Goal: Information Seeking & Learning: Understand process/instructions

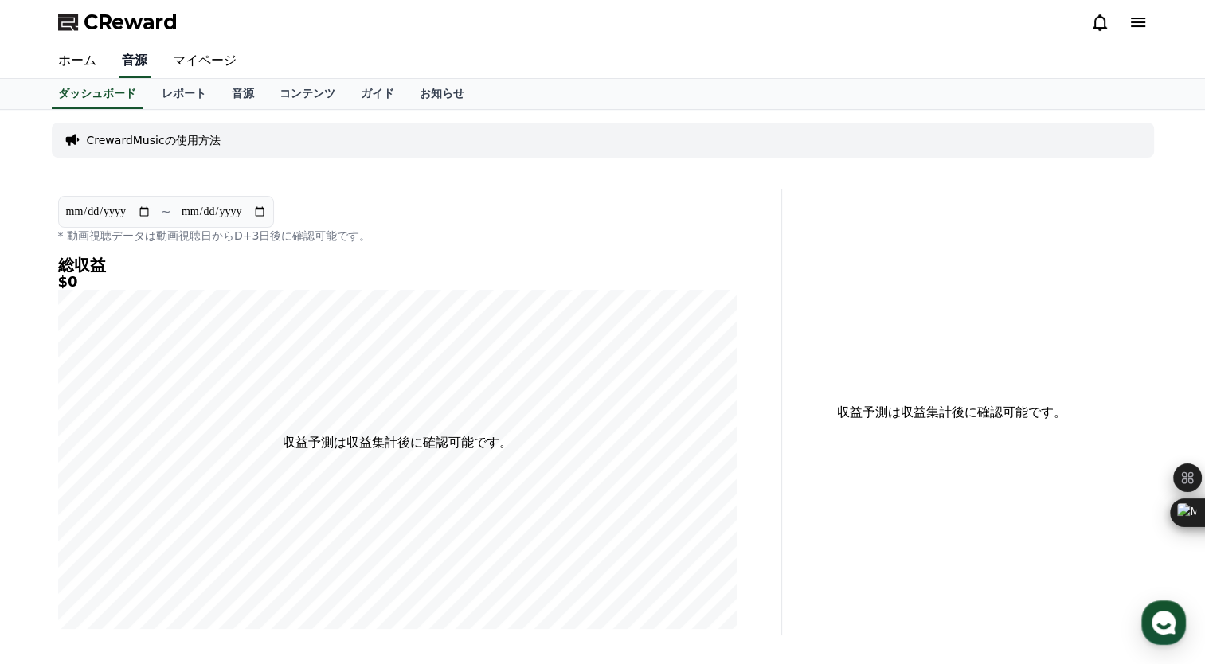
click at [131, 64] on link "音源" at bounding box center [135, 61] width 32 height 33
click at [156, 96] on link "レポート" at bounding box center [184, 94] width 70 height 30
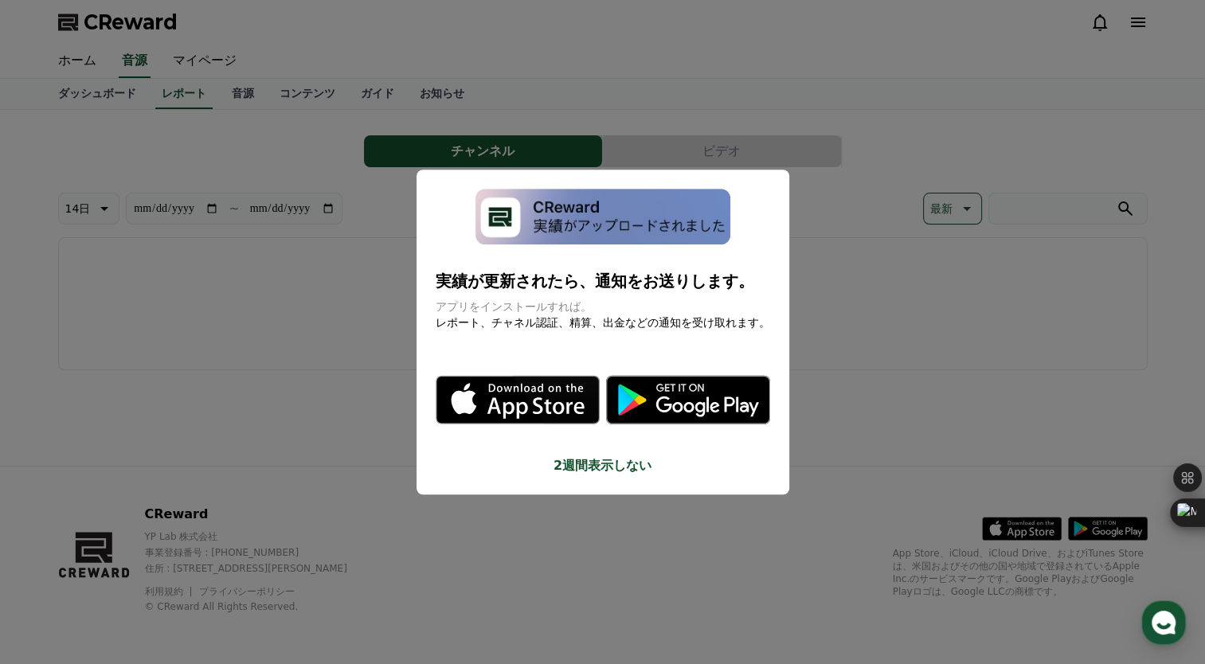
click at [349, 327] on button "close modal" at bounding box center [602, 332] width 1205 height 664
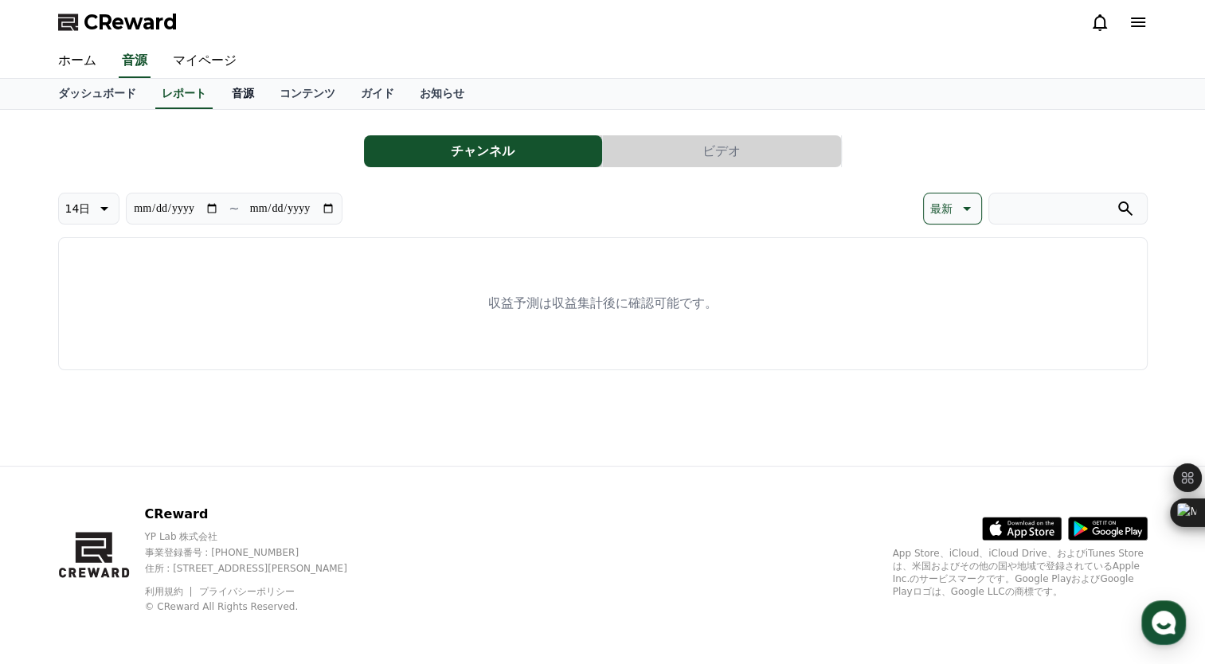
click at [219, 100] on link "音源" at bounding box center [243, 94] width 48 height 30
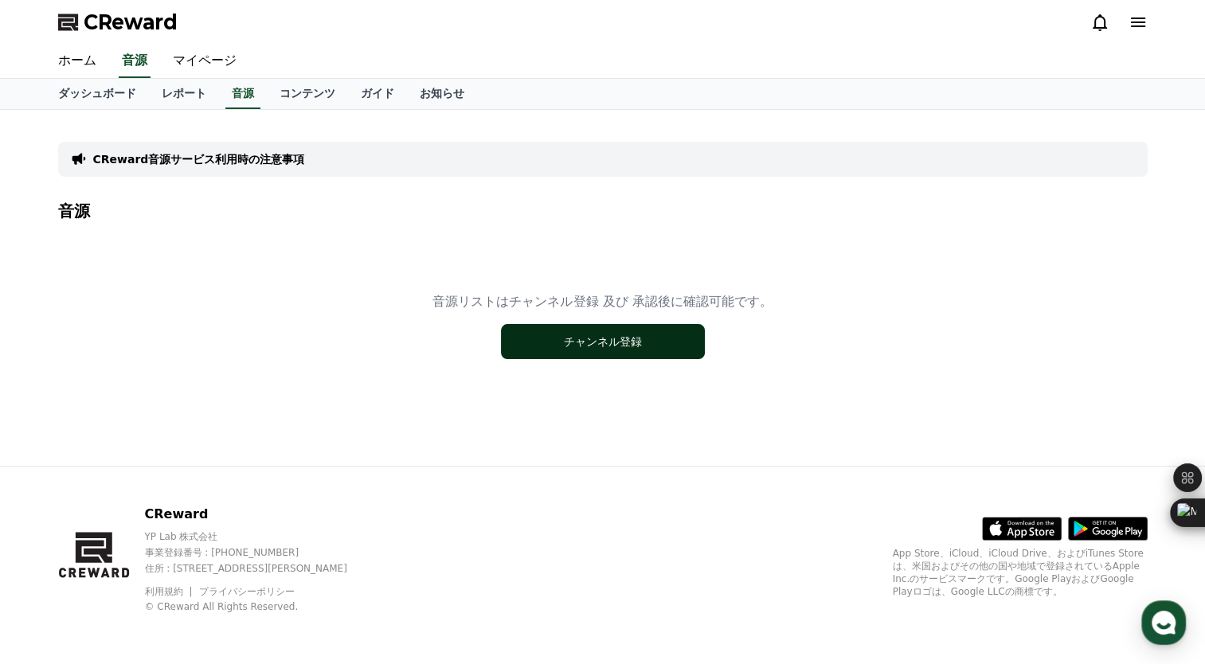
click at [541, 347] on button "チャンネル登録" at bounding box center [603, 341] width 204 height 35
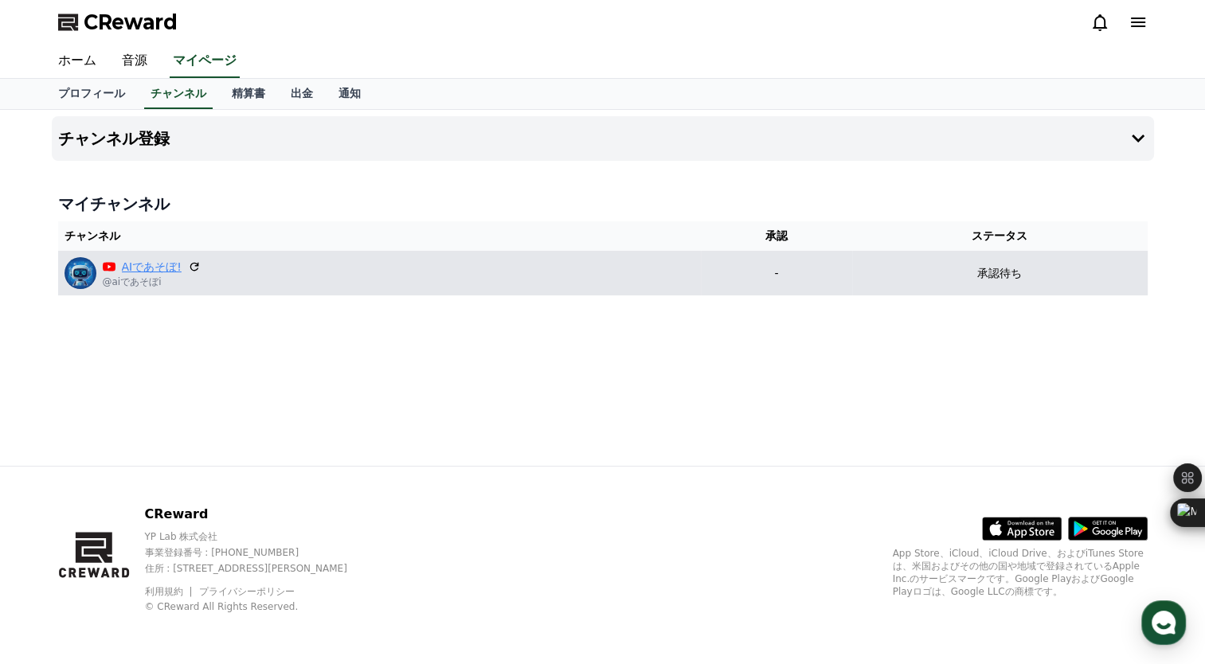
click at [155, 265] on link "AIであそぼ!" at bounding box center [152, 267] width 60 height 17
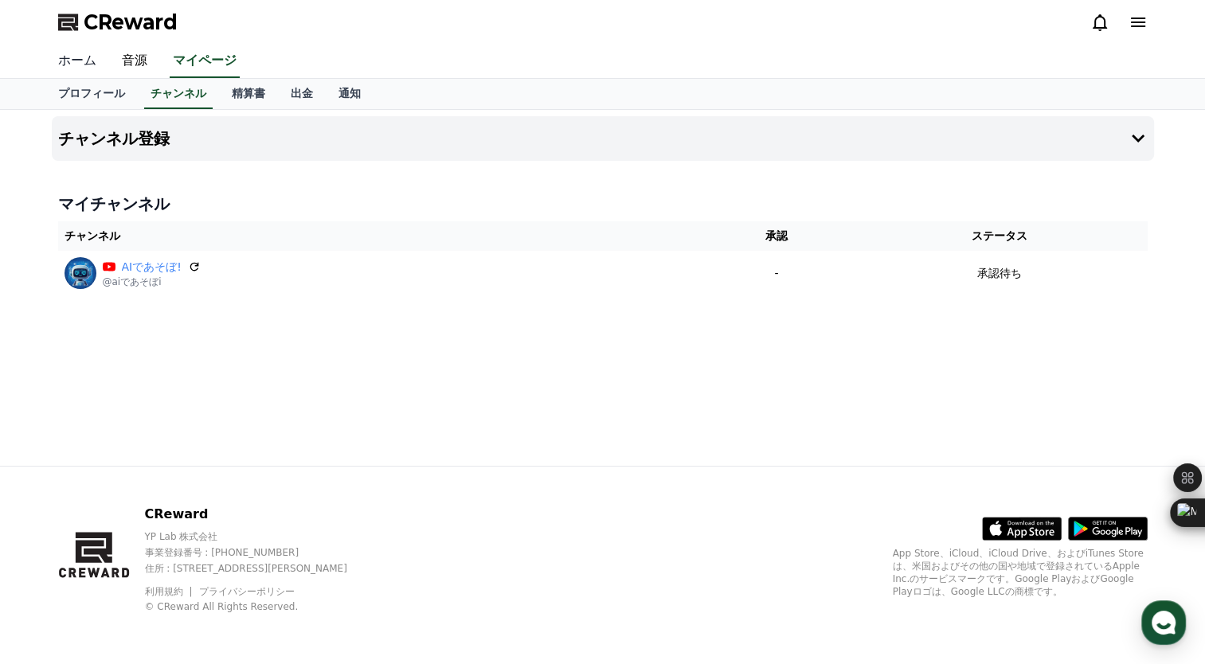
click at [54, 66] on link "ホーム" at bounding box center [77, 61] width 64 height 33
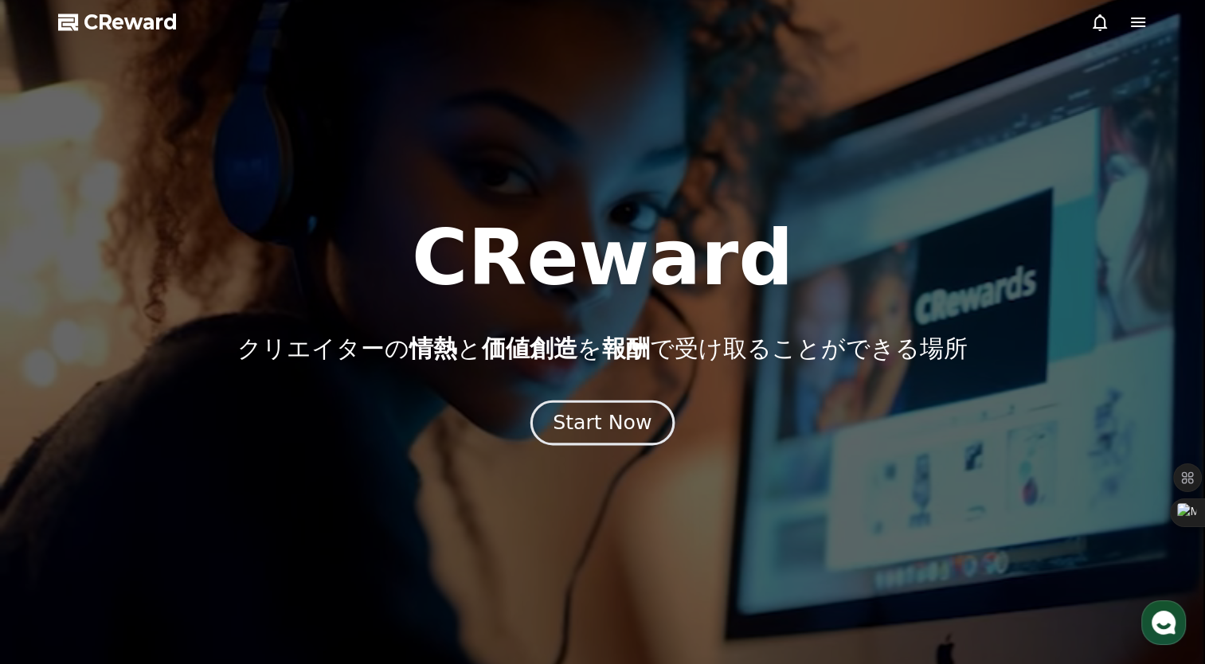
click at [624, 424] on div "Start Now" at bounding box center [602, 422] width 99 height 27
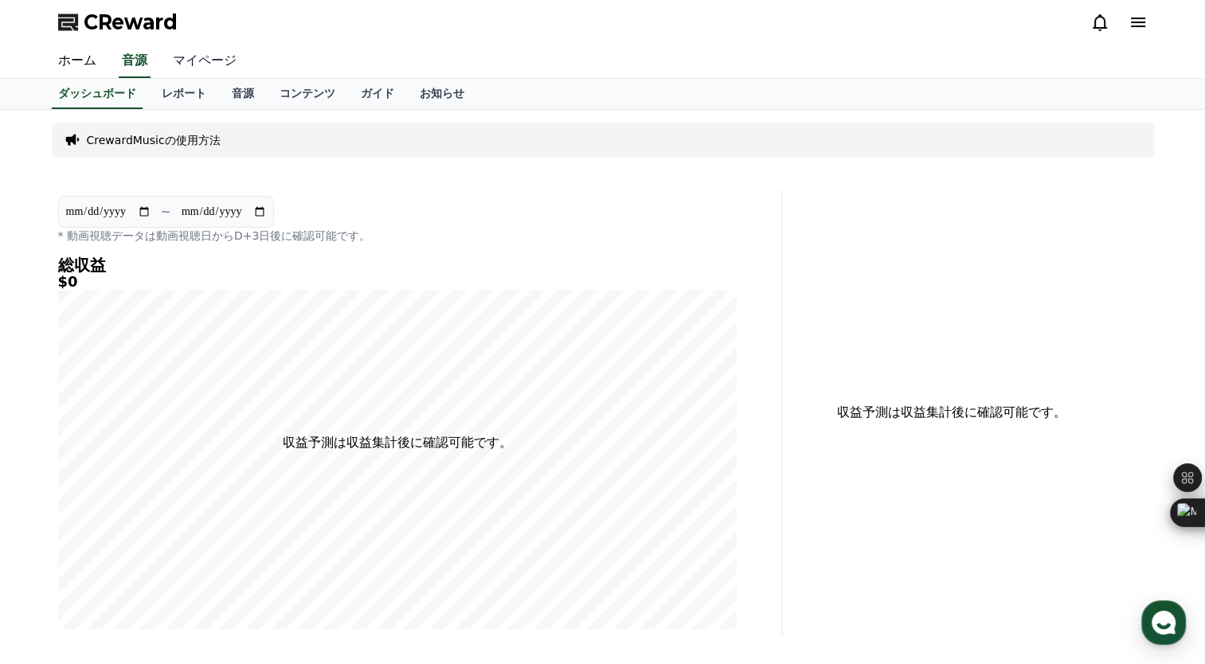
click at [189, 62] on link "マイページ" at bounding box center [204, 61] width 89 height 33
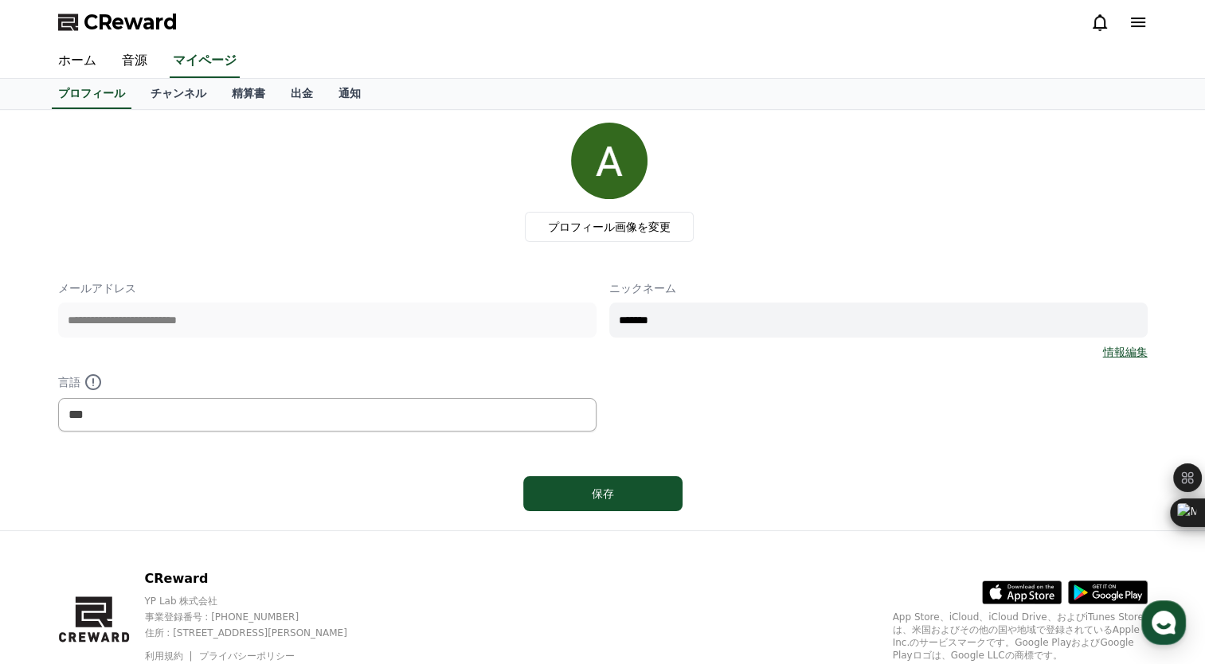
click at [379, 437] on div "**********" at bounding box center [602, 320] width 1089 height 395
click at [379, 426] on select "*** ******* ***" at bounding box center [327, 414] width 538 height 33
click at [653, 438] on div "**********" at bounding box center [602, 320] width 1089 height 395
click at [1099, 352] on div "情報編集" at bounding box center [878, 352] width 538 height 16
click at [1109, 352] on link "情報編集" at bounding box center [1125, 352] width 45 height 16
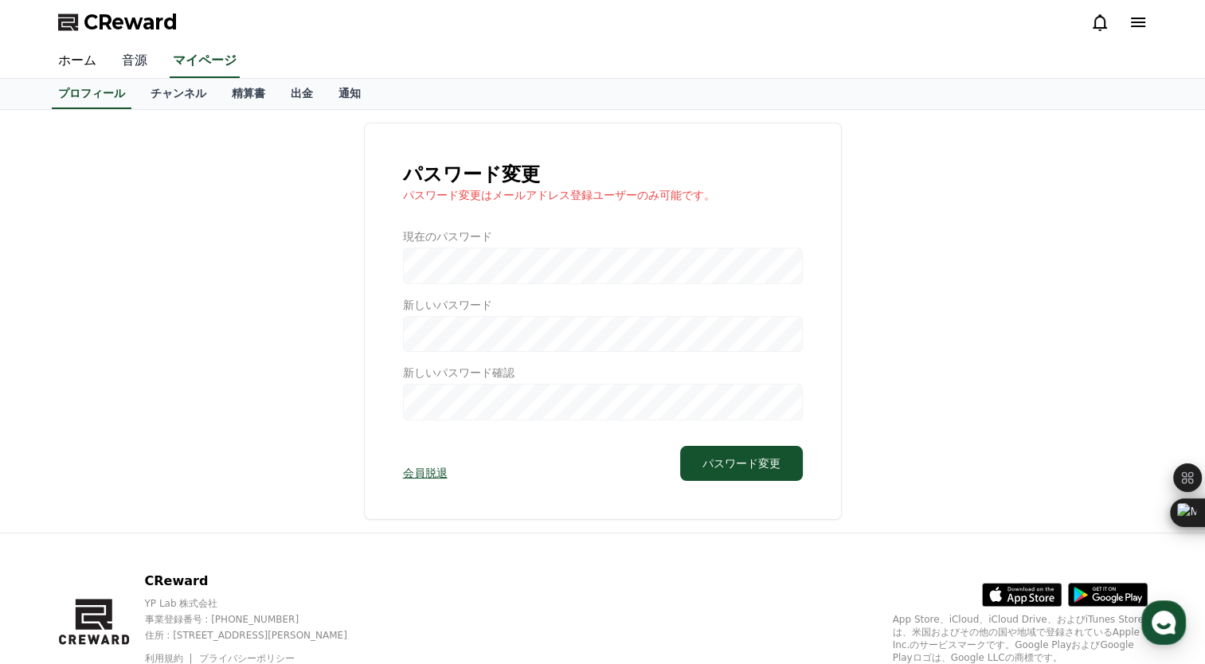
click at [126, 61] on link "音源" at bounding box center [134, 61] width 51 height 33
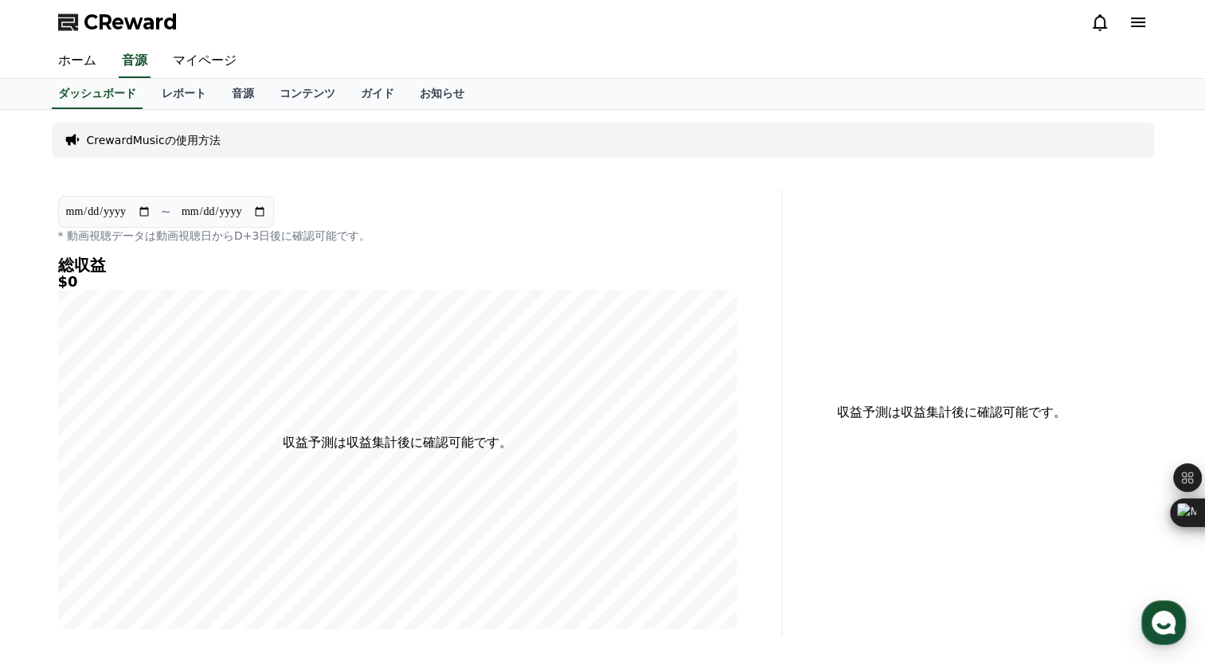
click at [194, 140] on p "CrewardMusicの使用方法" at bounding box center [154, 140] width 134 height 16
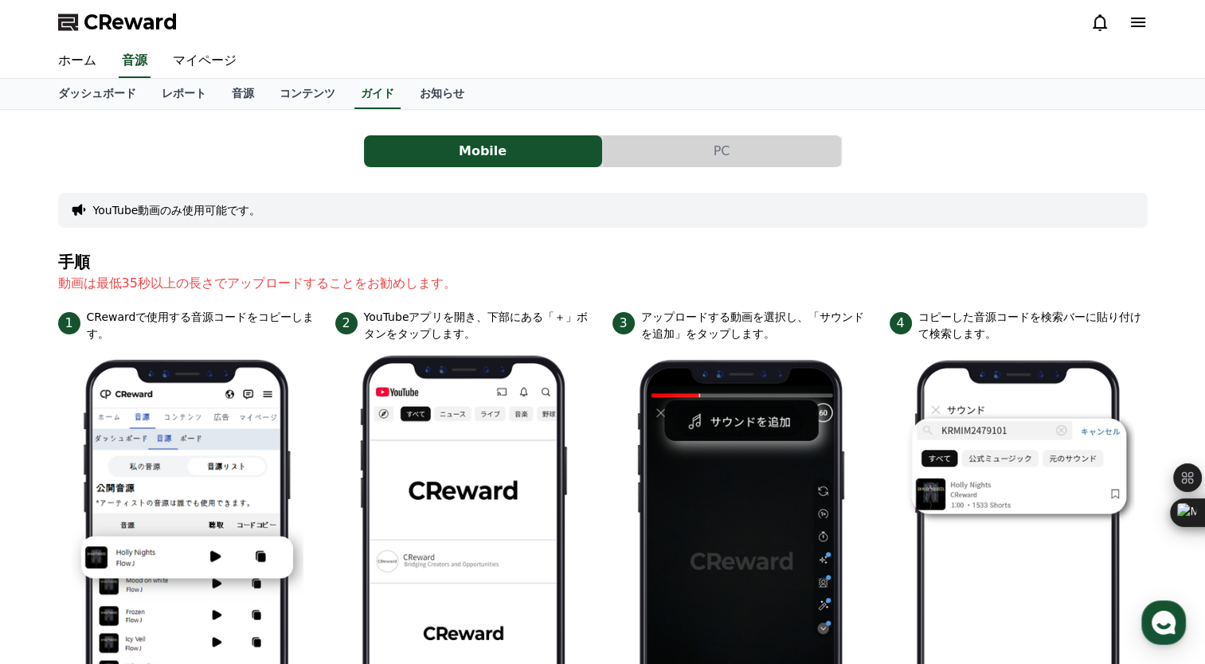
click at [692, 161] on button "PC" at bounding box center [722, 151] width 238 height 32
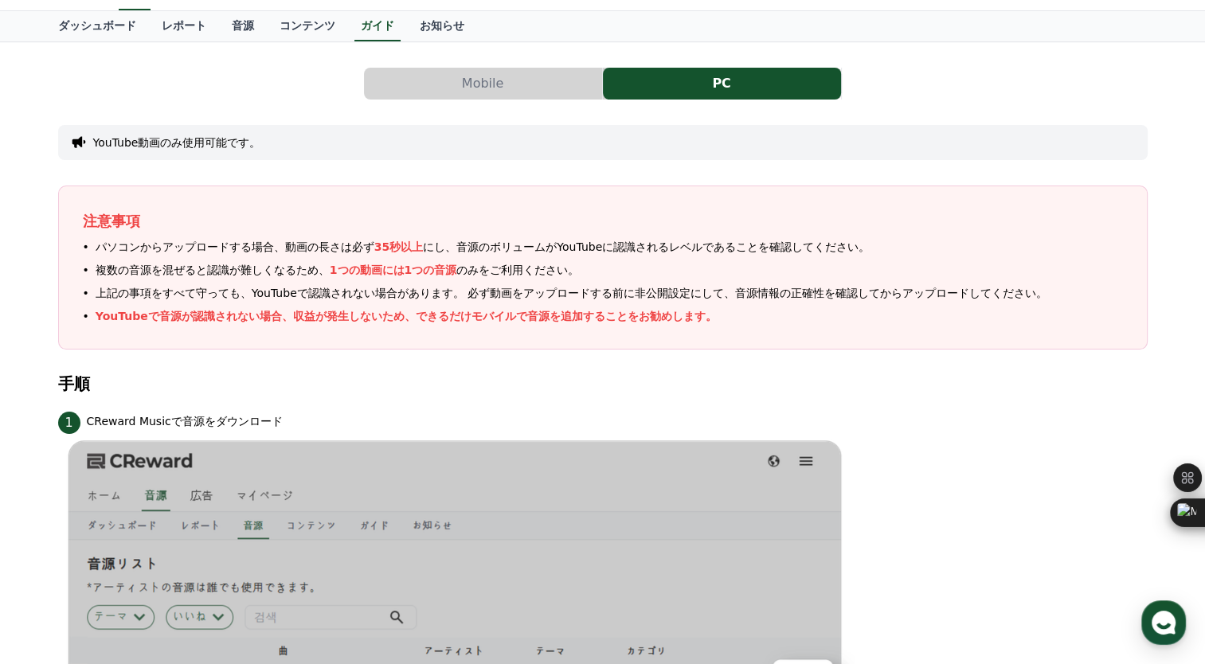
scroll to position [17, 0]
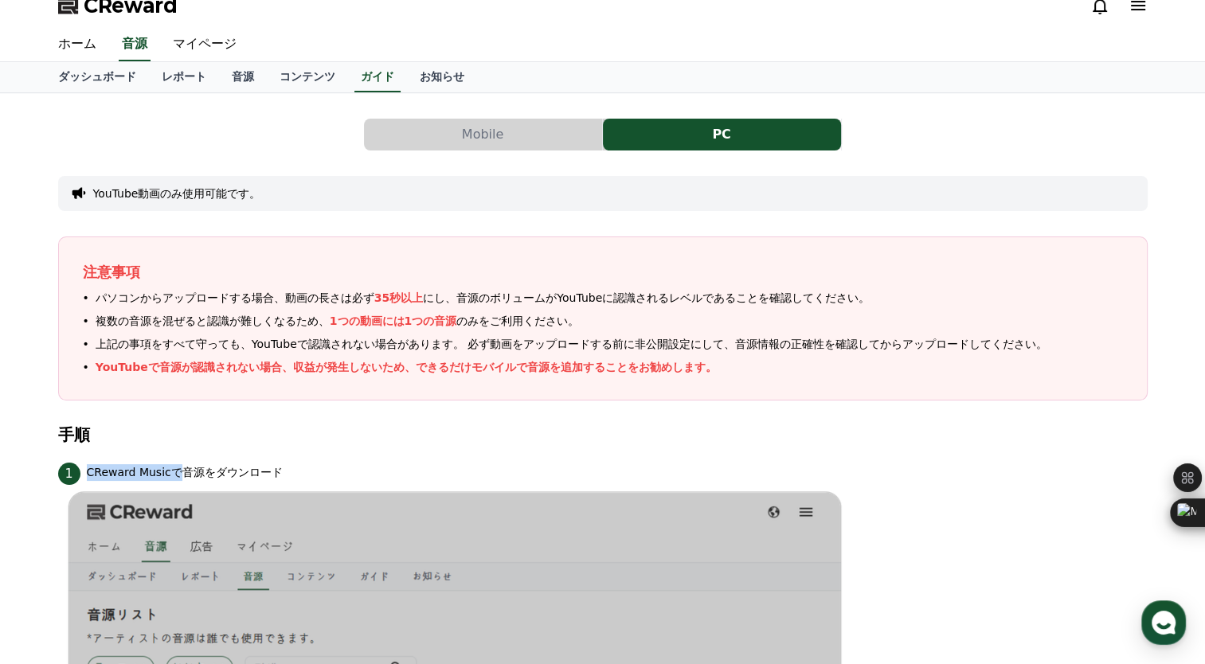
drag, startPoint x: 86, startPoint y: 467, endPoint x: 166, endPoint y: 468, distance: 79.6
click at [166, 468] on p "CReward Musicで音源をダウンロード" at bounding box center [185, 472] width 196 height 17
copy p "CReward Musicで"
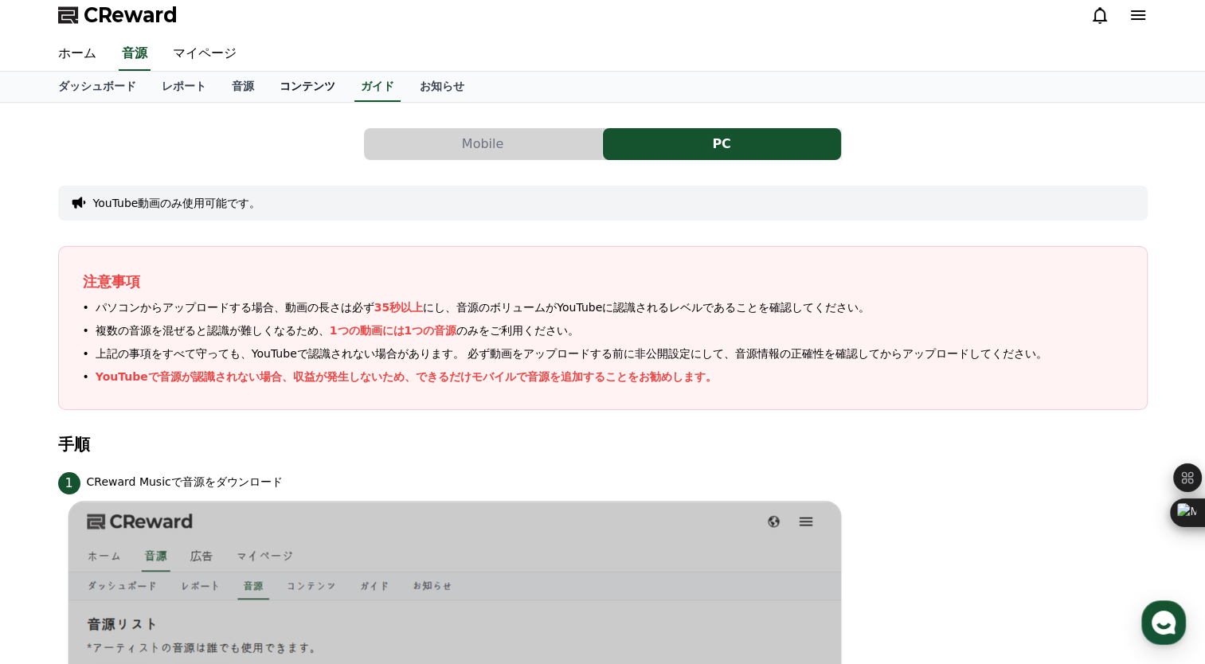
scroll to position [0, 0]
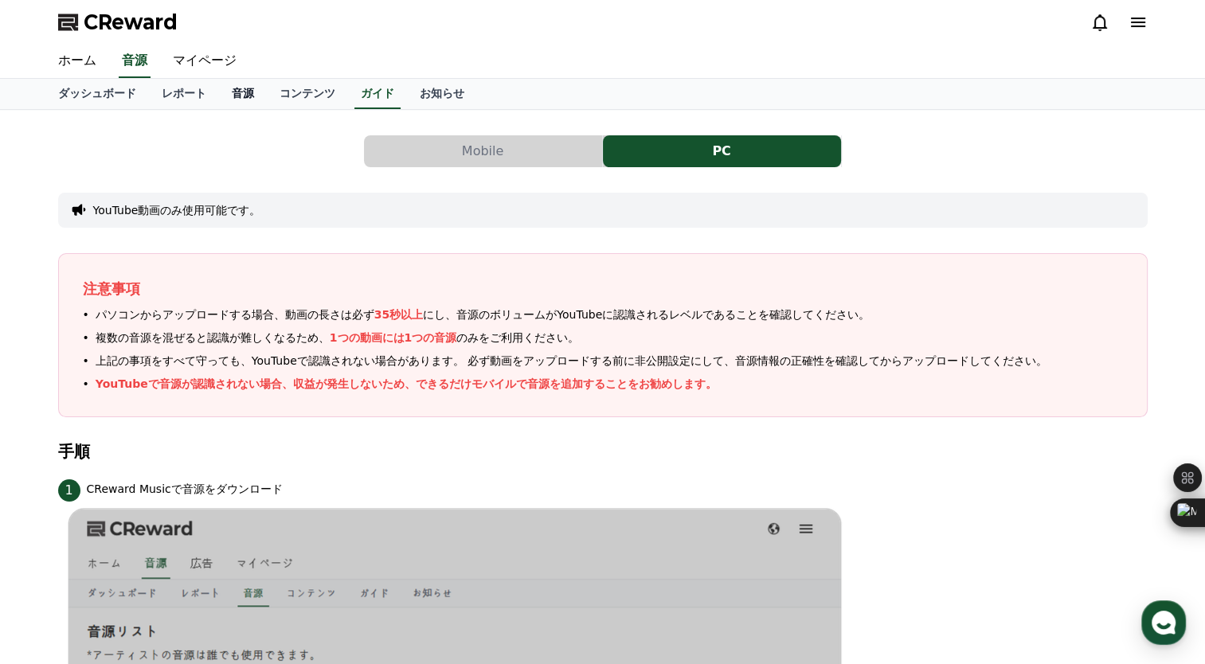
click at [223, 95] on link "音源" at bounding box center [243, 94] width 48 height 30
